Goal: Find contact information: Find contact information

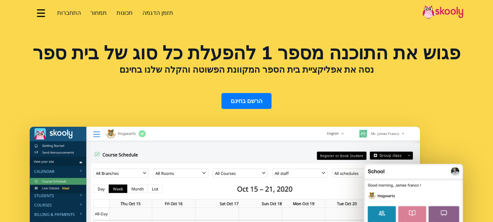
select select "iw"
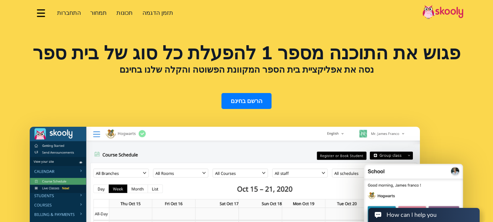
select select "972"
select select "Israel"
select select "[GEOGRAPHIC_DATA]/[GEOGRAPHIC_DATA]"
click at [38, 8] on button "dropdown menu" at bounding box center [41, 12] width 11 height 17
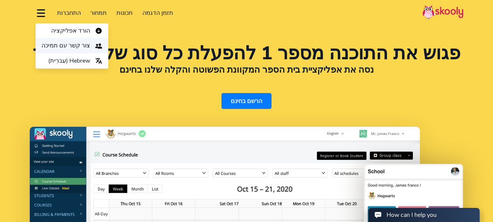
click at [63, 42] on span "צור קשר עם תמיכה" at bounding box center [66, 45] width 49 height 11
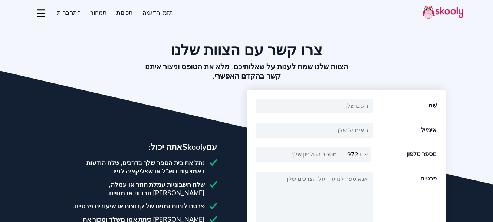
select select "972"
select select "iw"
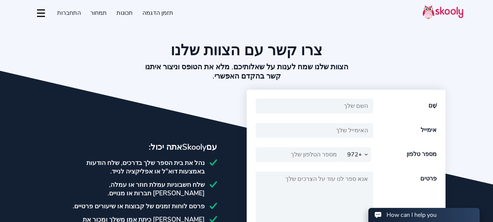
select select "972"
select select "Israel"
select select "[GEOGRAPHIC_DATA]/[GEOGRAPHIC_DATA]"
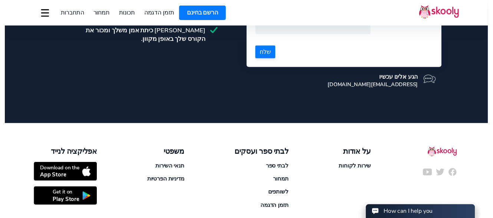
scroll to position [206, 0]
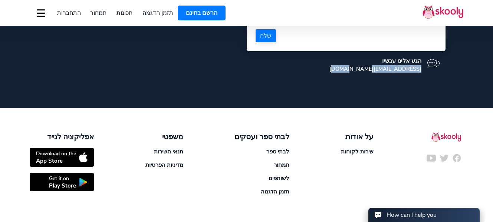
drag, startPoint x: 356, startPoint y: 70, endPoint x: 423, endPoint y: 70, distance: 66.1
click at [423, 70] on div "הגע אלינו עכשיו support@getskooly.com" at bounding box center [346, 64] width 199 height 27
copy div "[EMAIL_ADDRESS][DOMAIN_NAME]"
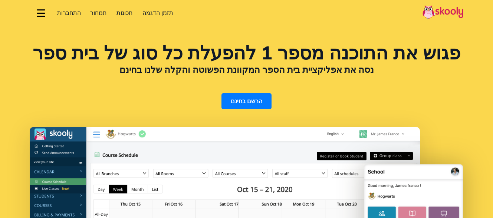
select select "iw"
